Goal: Information Seeking & Learning: Check status

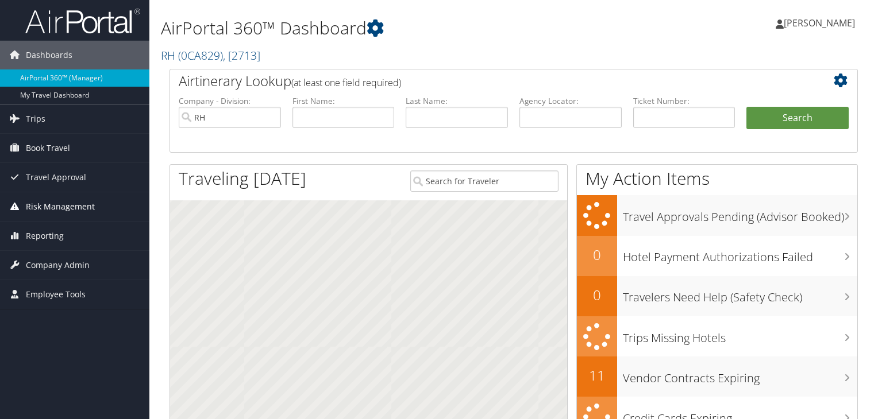
scroll to position [57, 0]
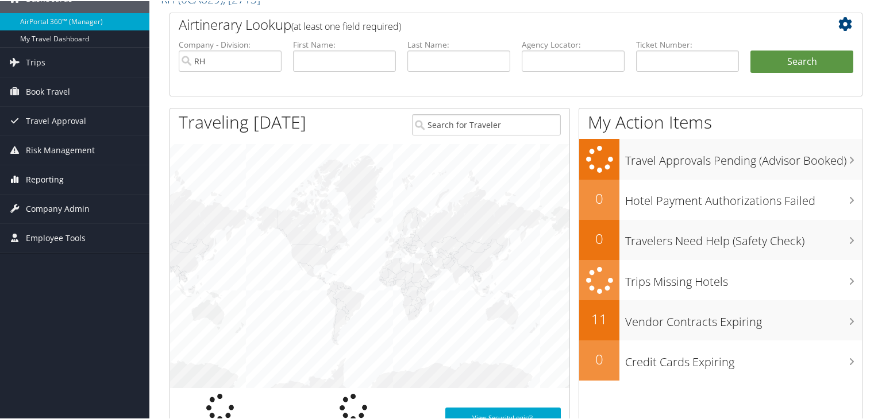
drag, startPoint x: 40, startPoint y: 175, endPoint x: 84, endPoint y: 180, distance: 44.5
click at [40, 175] on span "Reporting" at bounding box center [45, 178] width 38 height 29
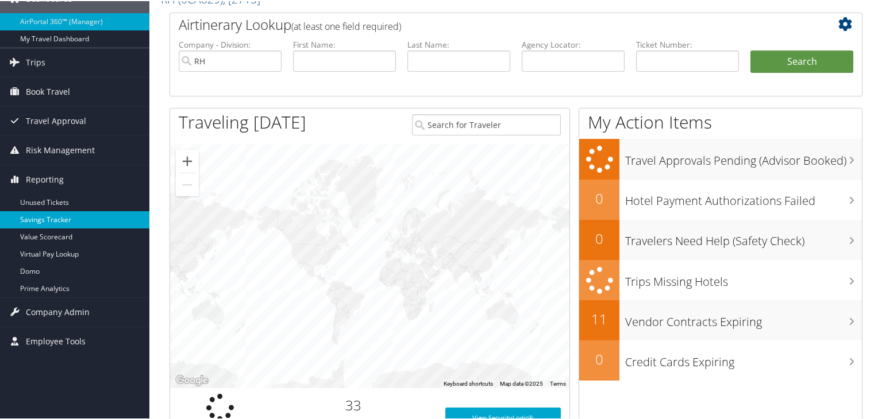
click at [47, 217] on link "Savings Tracker" at bounding box center [74, 218] width 149 height 17
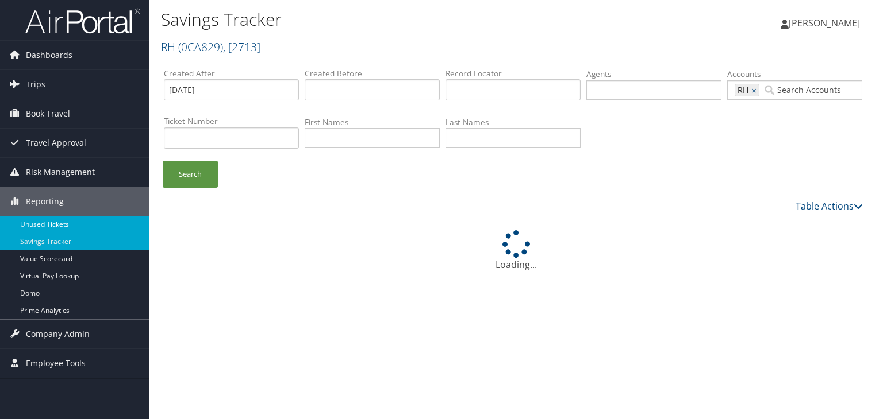
click at [32, 220] on link "Unused Tickets" at bounding box center [74, 224] width 149 height 17
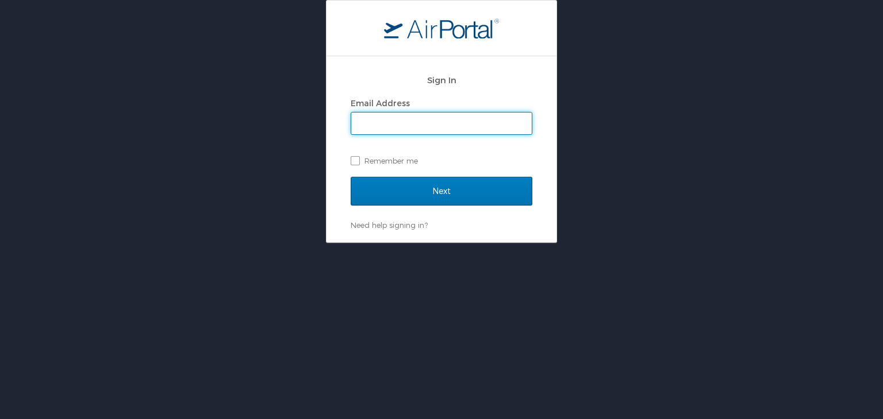
type input "[EMAIL_ADDRESS][DOMAIN_NAME]"
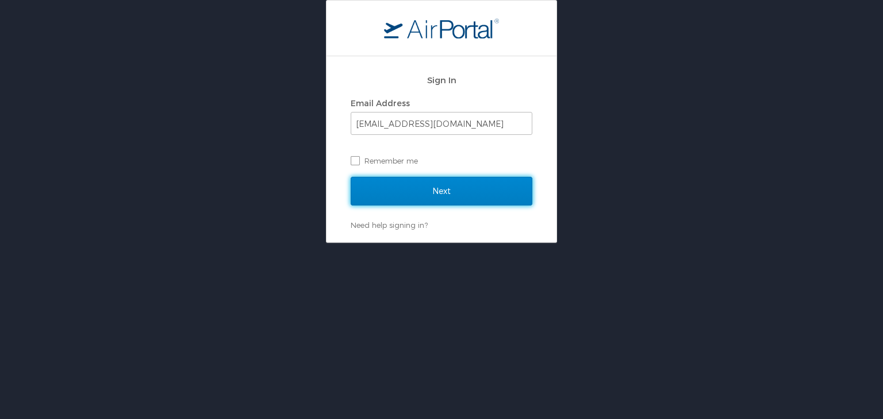
click at [425, 187] on input "Next" at bounding box center [442, 191] width 182 height 29
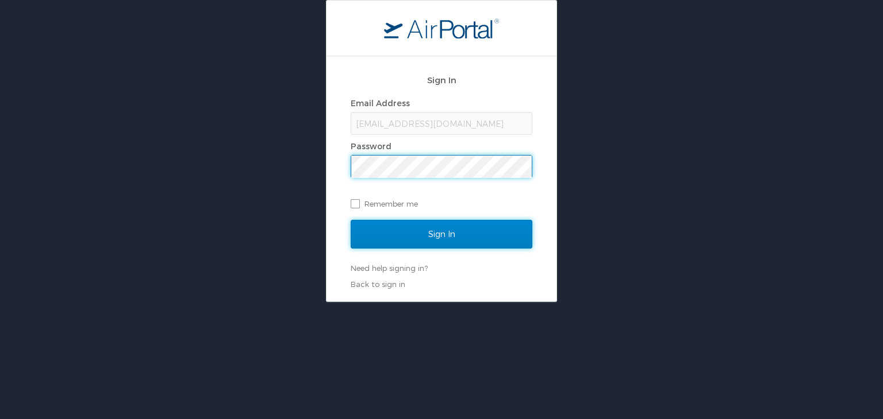
click at [476, 242] on input "Sign In" at bounding box center [442, 234] width 182 height 29
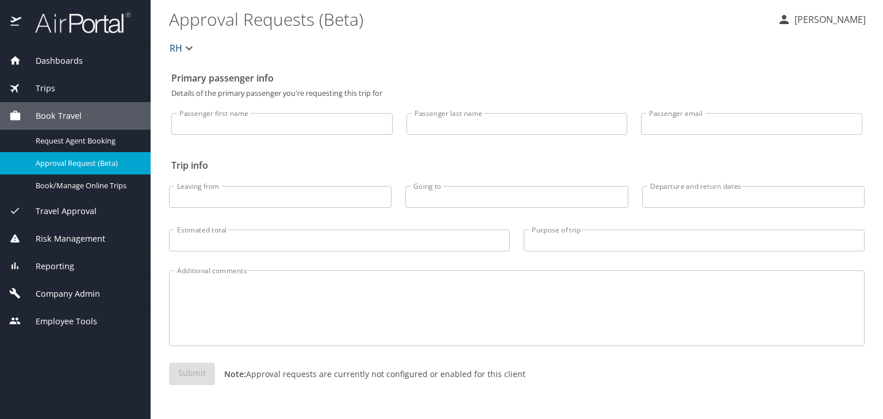
click at [67, 233] on span "Risk Management" at bounding box center [63, 239] width 84 height 13
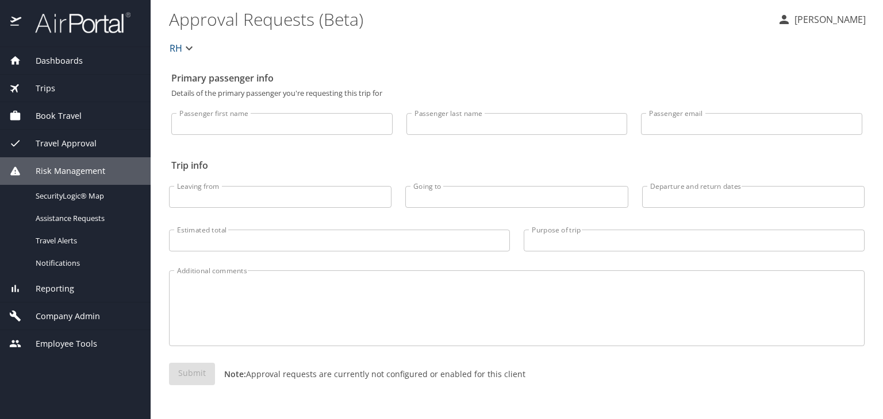
click at [55, 282] on div "Reporting" at bounding box center [75, 289] width 151 height 28
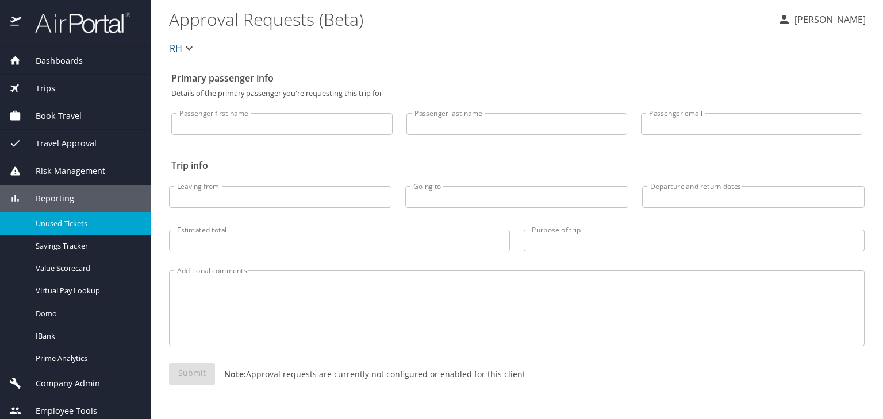
click at [130, 226] on span "Unused Tickets" at bounding box center [86, 223] width 101 height 11
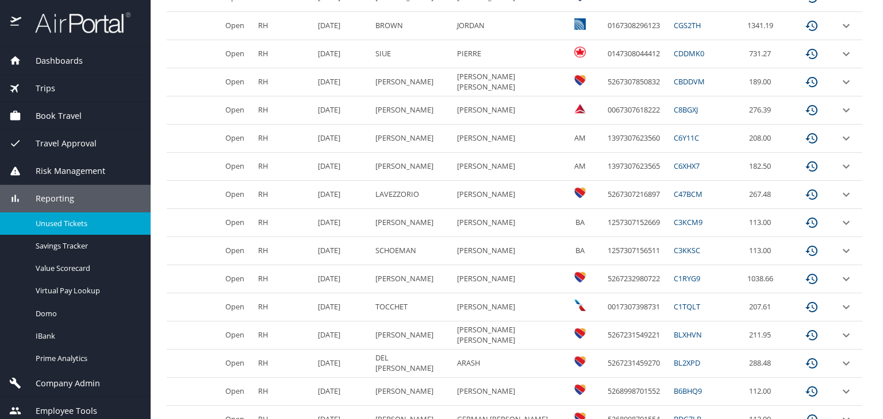
scroll to position [583, 0]
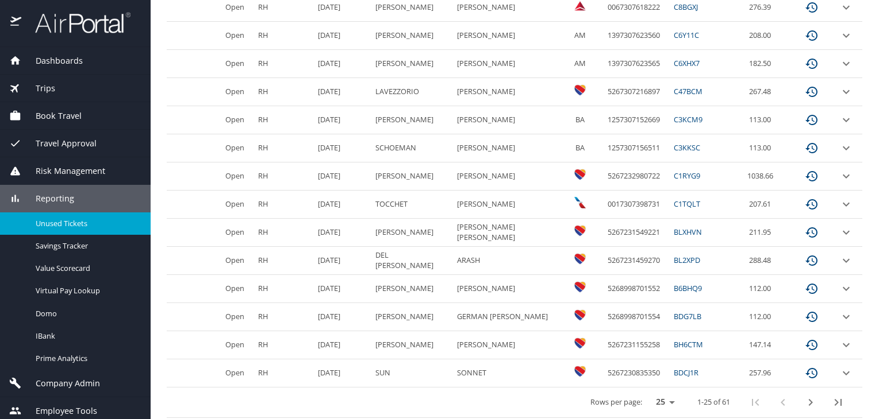
click at [653, 394] on select "25 50 100" at bounding box center [662, 402] width 32 height 17
select select "100"
click at [646, 394] on select "25 50 100" at bounding box center [662, 402] width 32 height 17
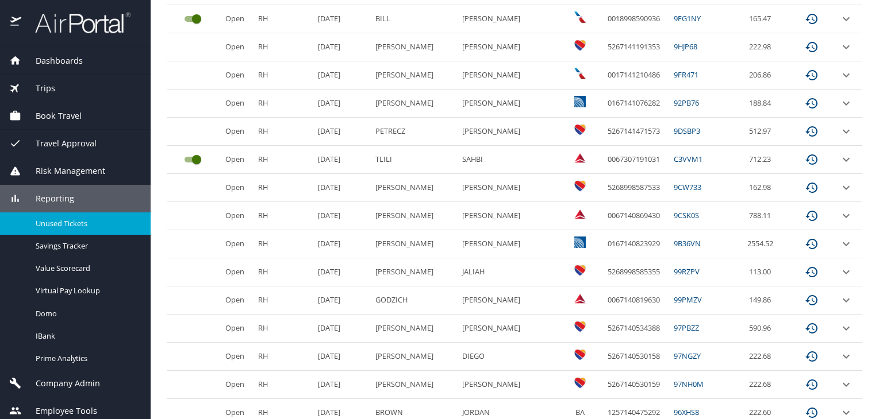
scroll to position [1592, 0]
